Goal: Task Accomplishment & Management: Use online tool/utility

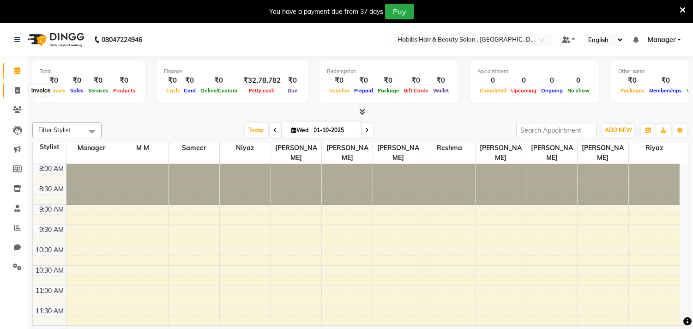
click at [19, 89] on icon at bounding box center [17, 90] width 5 height 7
select select "service"
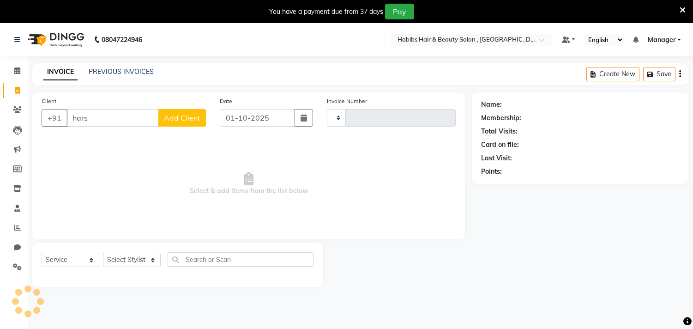
type input "harsh"
type input "3673"
select select "4838"
type input "h"
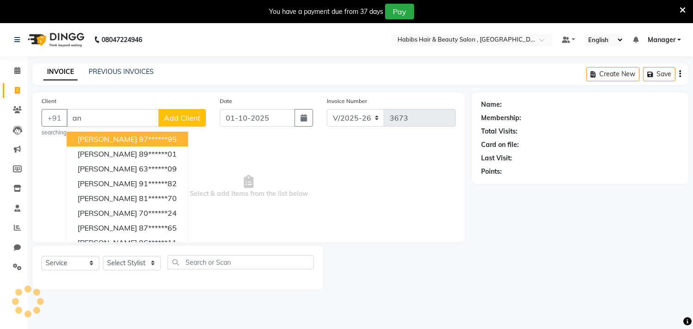
type input "a"
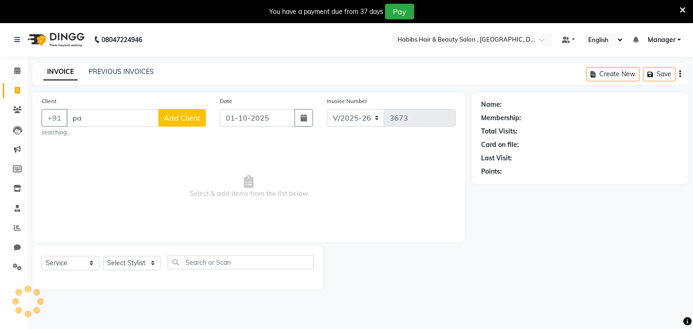
type input "p"
type input "n"
type input "b"
